Goal: Navigation & Orientation: Find specific page/section

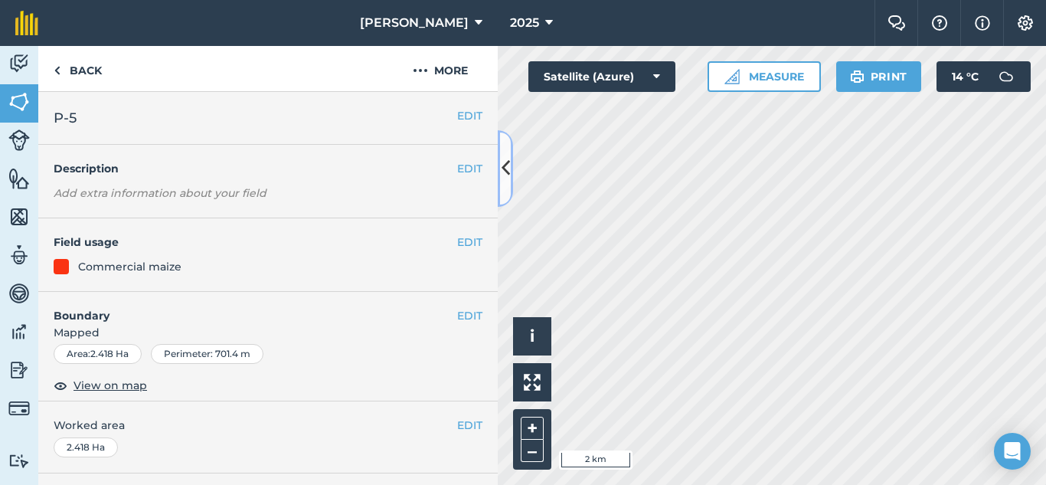
click at [503, 166] on icon at bounding box center [506, 168] width 8 height 27
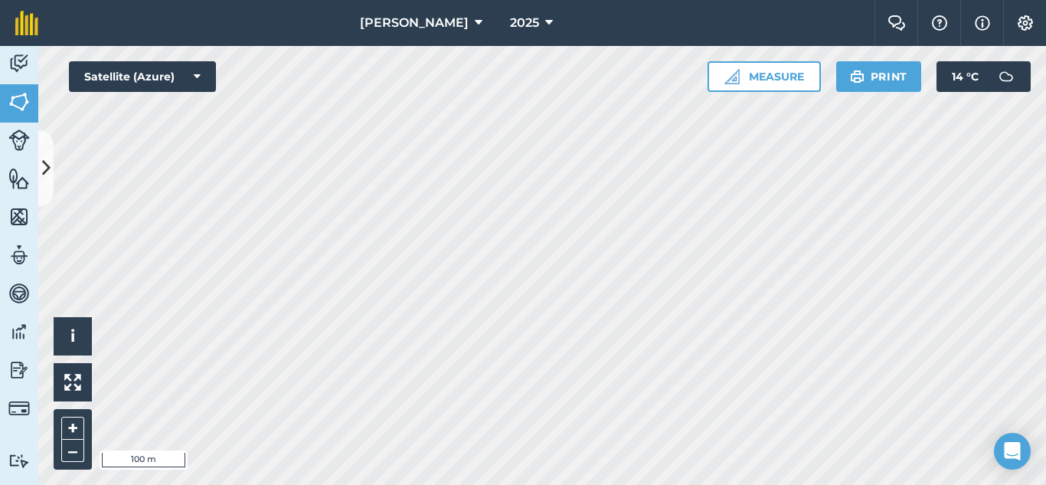
click at [836, 484] on html "[PERSON_NAME] 2025 Farm Chat Help Info Settings [PERSON_NAME] - 2025 Reproduced…" at bounding box center [523, 242] width 1046 height 485
click at [937, 484] on html "[PERSON_NAME] 2025 Farm Chat Help Info Settings [PERSON_NAME] - 2025 Reproduced…" at bounding box center [523, 242] width 1046 height 485
